Goal: Information Seeking & Learning: Learn about a topic

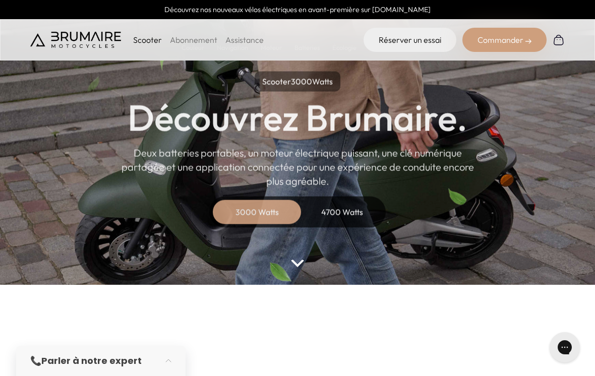
scroll to position [39, 0]
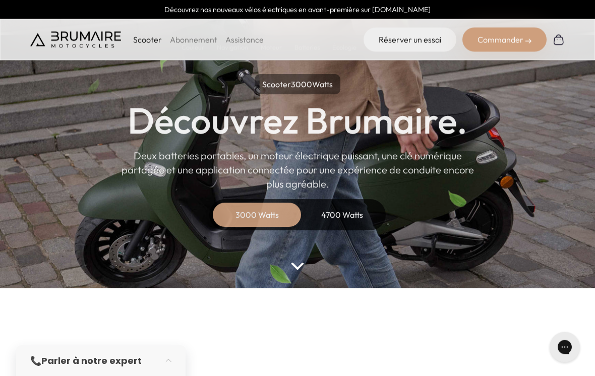
click at [344, 218] on div "4700 Watts" at bounding box center [341, 215] width 81 height 24
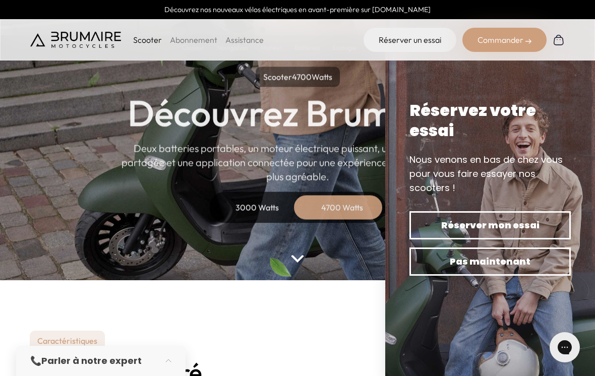
scroll to position [40, 0]
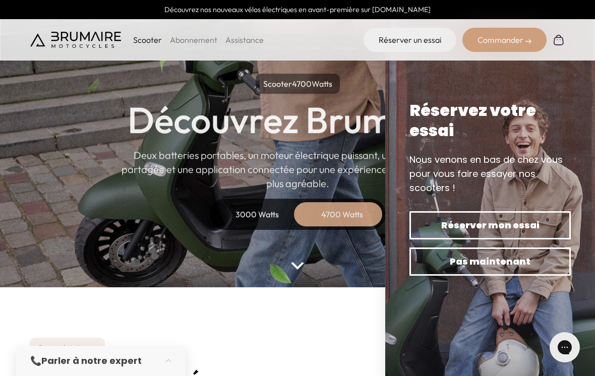
click at [257, 217] on div "3000 Watts" at bounding box center [257, 214] width 81 height 24
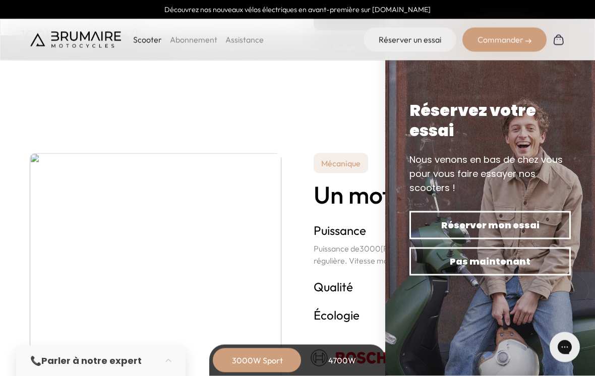
scroll to position [1687, 0]
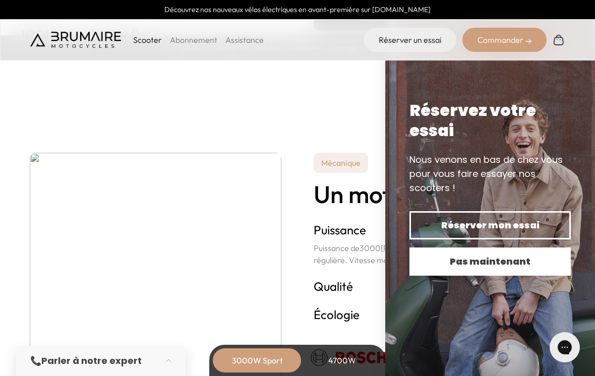
click at [470, 269] on span "Pas maintenant" at bounding box center [490, 262] width 126 height 14
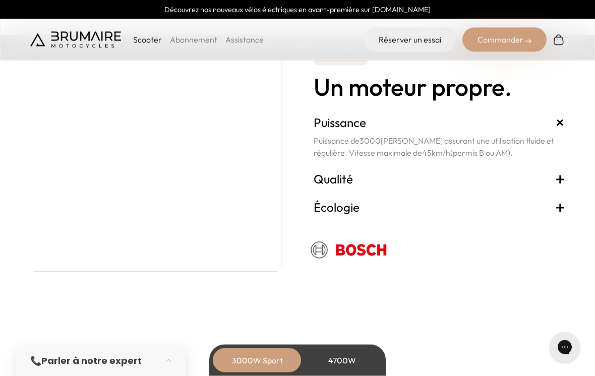
scroll to position [1796, 0]
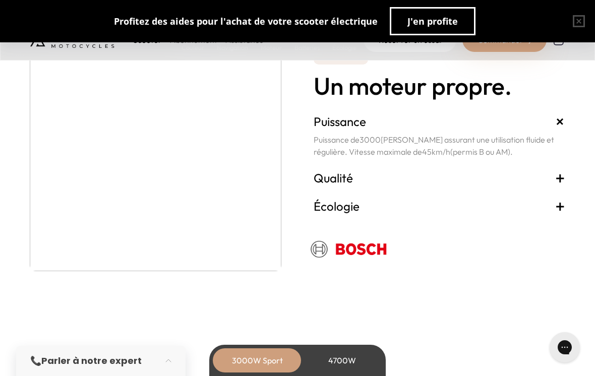
click at [560, 177] on span "+" at bounding box center [560, 178] width 10 height 16
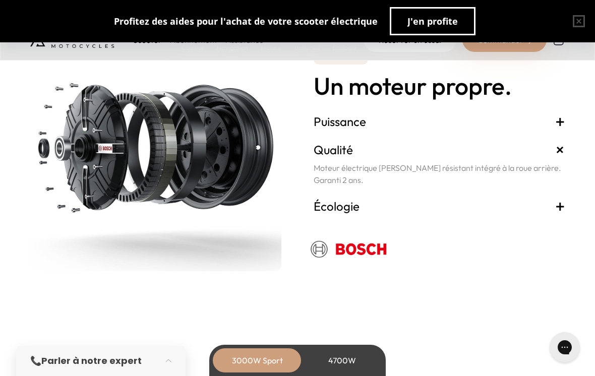
click at [559, 201] on span "+" at bounding box center [560, 206] width 10 height 16
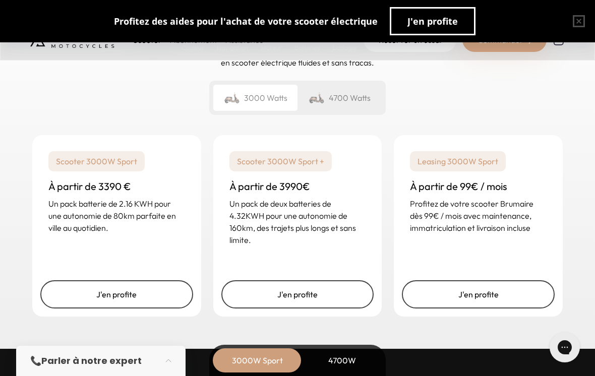
scroll to position [2442, 0]
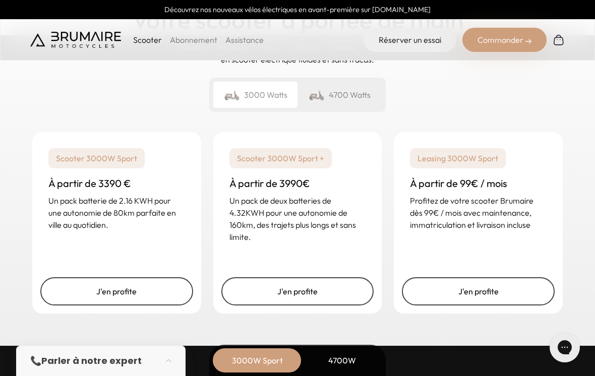
click at [351, 97] on div "4700 Watts" at bounding box center [339, 95] width 84 height 26
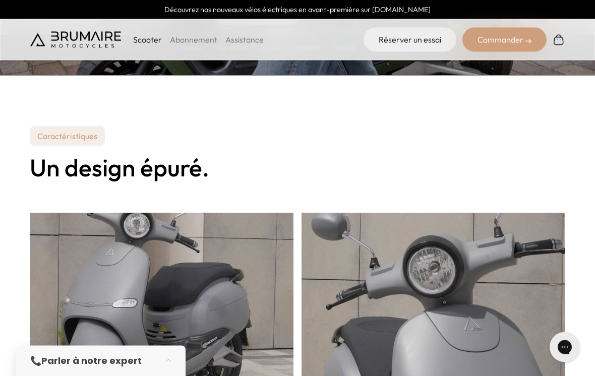
scroll to position [0, 0]
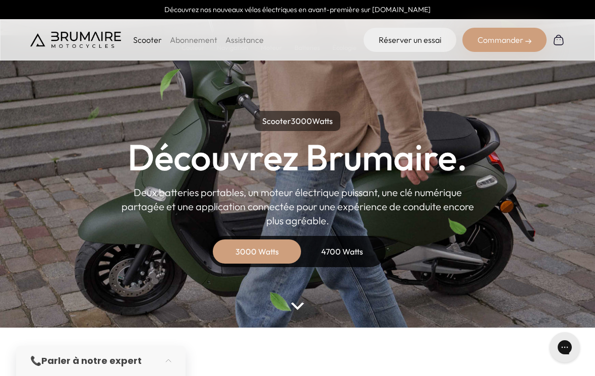
click at [347, 254] on div "4700 Watts" at bounding box center [341, 251] width 81 height 24
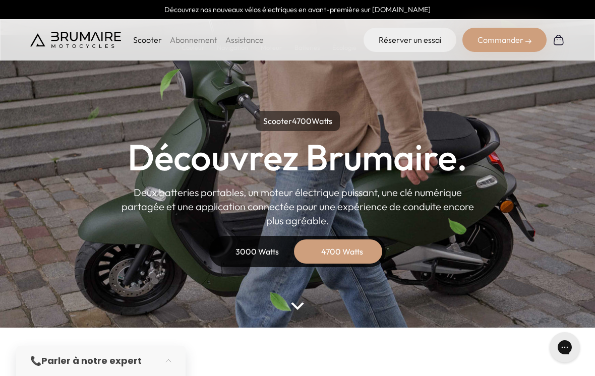
click at [256, 251] on div "3000 Watts" at bounding box center [257, 251] width 81 height 24
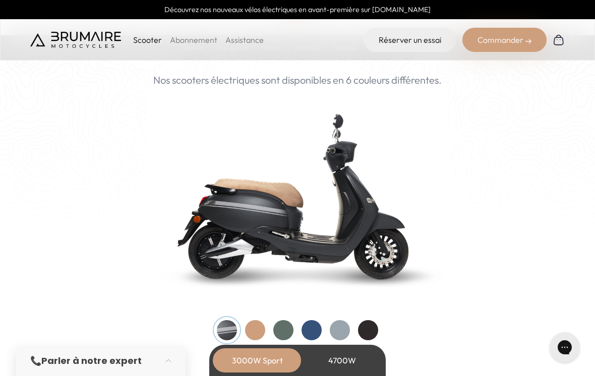
scroll to position [995, 0]
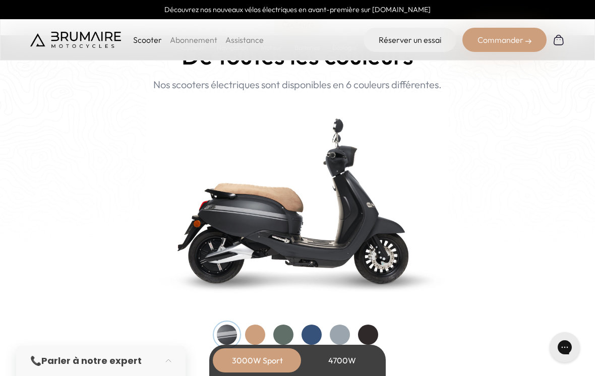
click at [260, 331] on div at bounding box center [255, 335] width 20 height 20
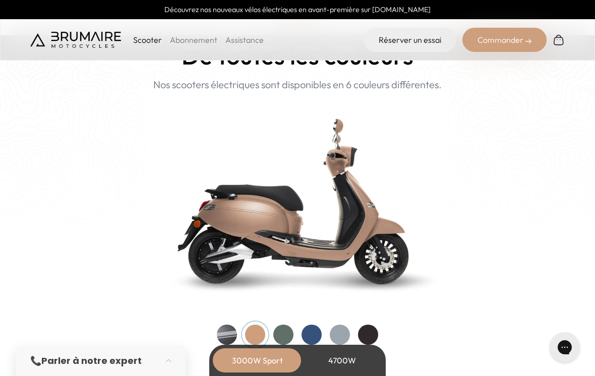
click at [285, 336] on div at bounding box center [283, 335] width 20 height 20
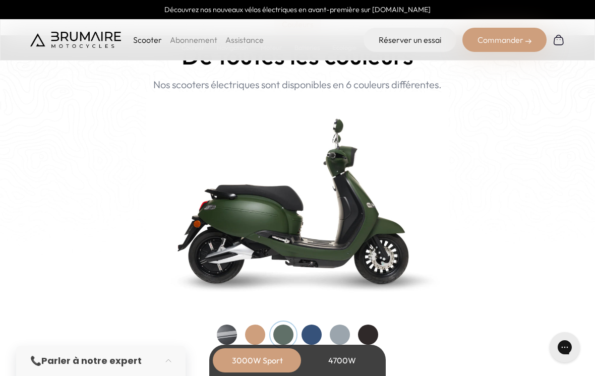
click at [314, 332] on div at bounding box center [311, 335] width 20 height 20
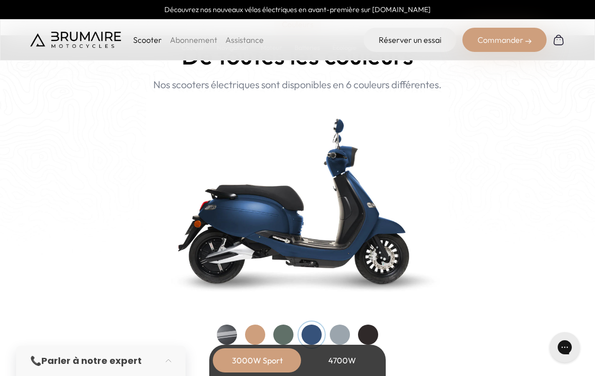
click at [342, 334] on div at bounding box center [340, 335] width 20 height 20
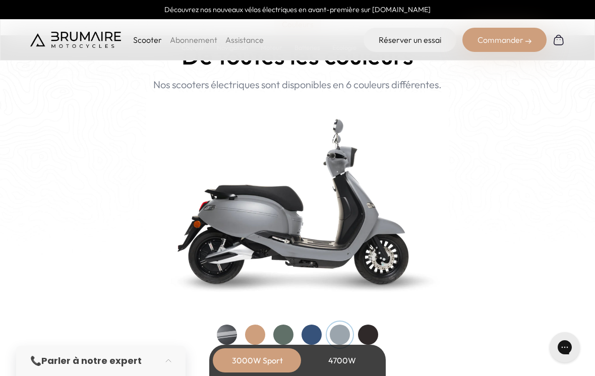
click at [367, 331] on div at bounding box center [368, 335] width 20 height 20
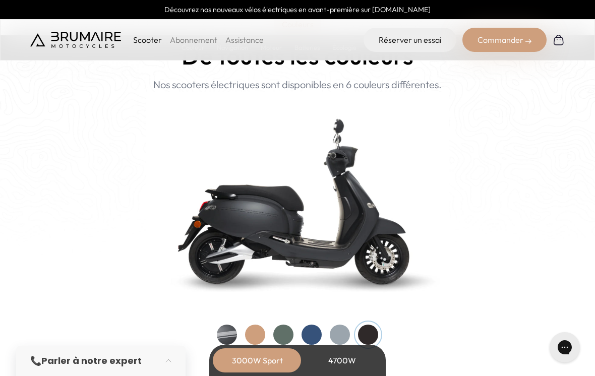
click at [317, 330] on div at bounding box center [311, 335] width 20 height 20
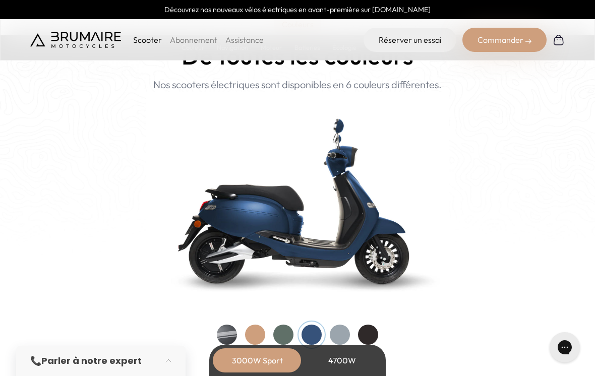
click at [309, 337] on div at bounding box center [311, 335] width 20 height 20
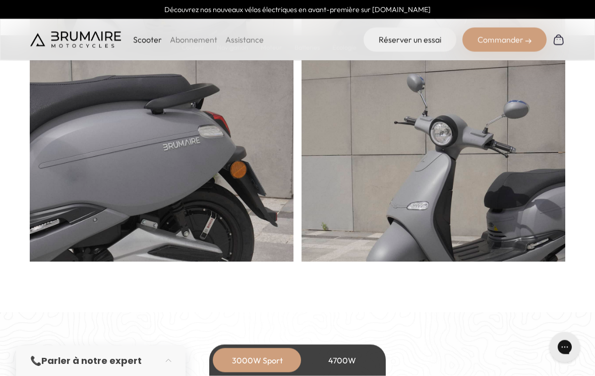
scroll to position [581, 0]
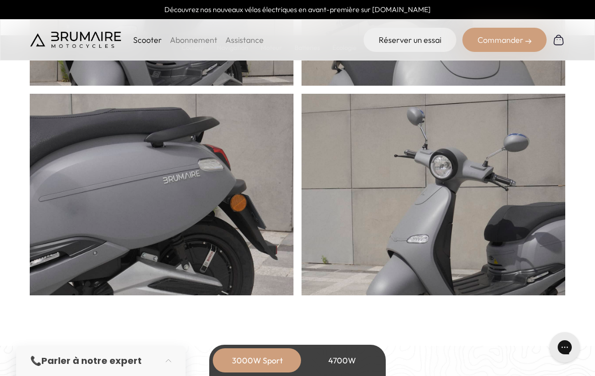
click at [520, 42] on div "Commander" at bounding box center [504, 40] width 84 height 24
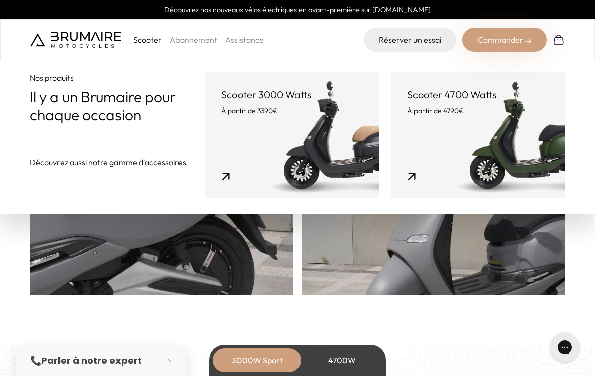
click at [101, 168] on link "Découvrez aussi notre gamme d'accessoires" at bounding box center [108, 162] width 156 height 12
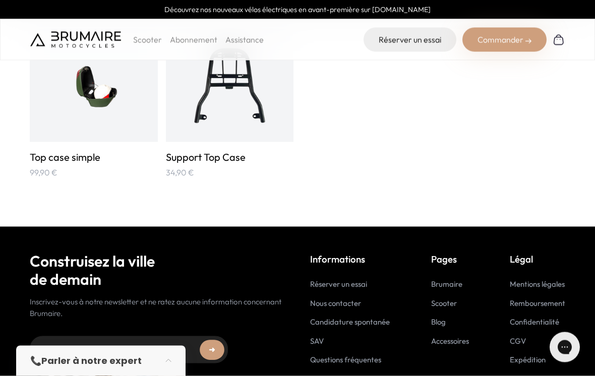
scroll to position [1763, 0]
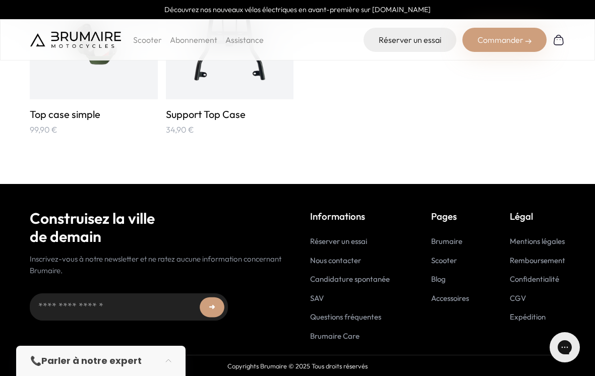
click at [544, 265] on link "Remboursement" at bounding box center [537, 261] width 55 height 10
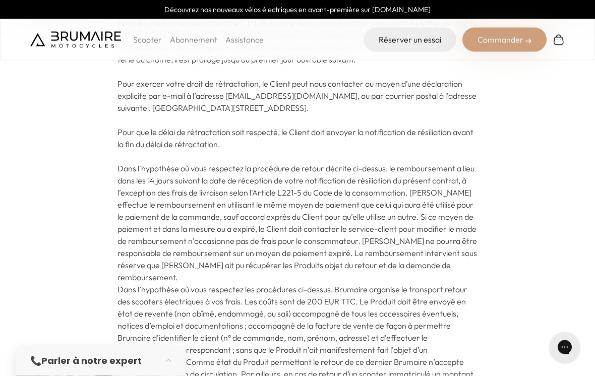
scroll to position [111, 0]
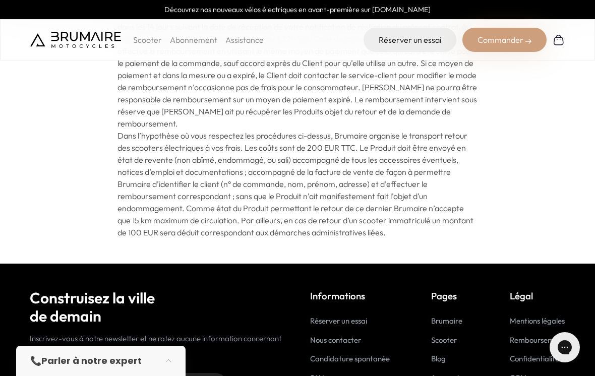
scroll to position [340, 0]
